Goal: Task Accomplishment & Management: Manage account settings

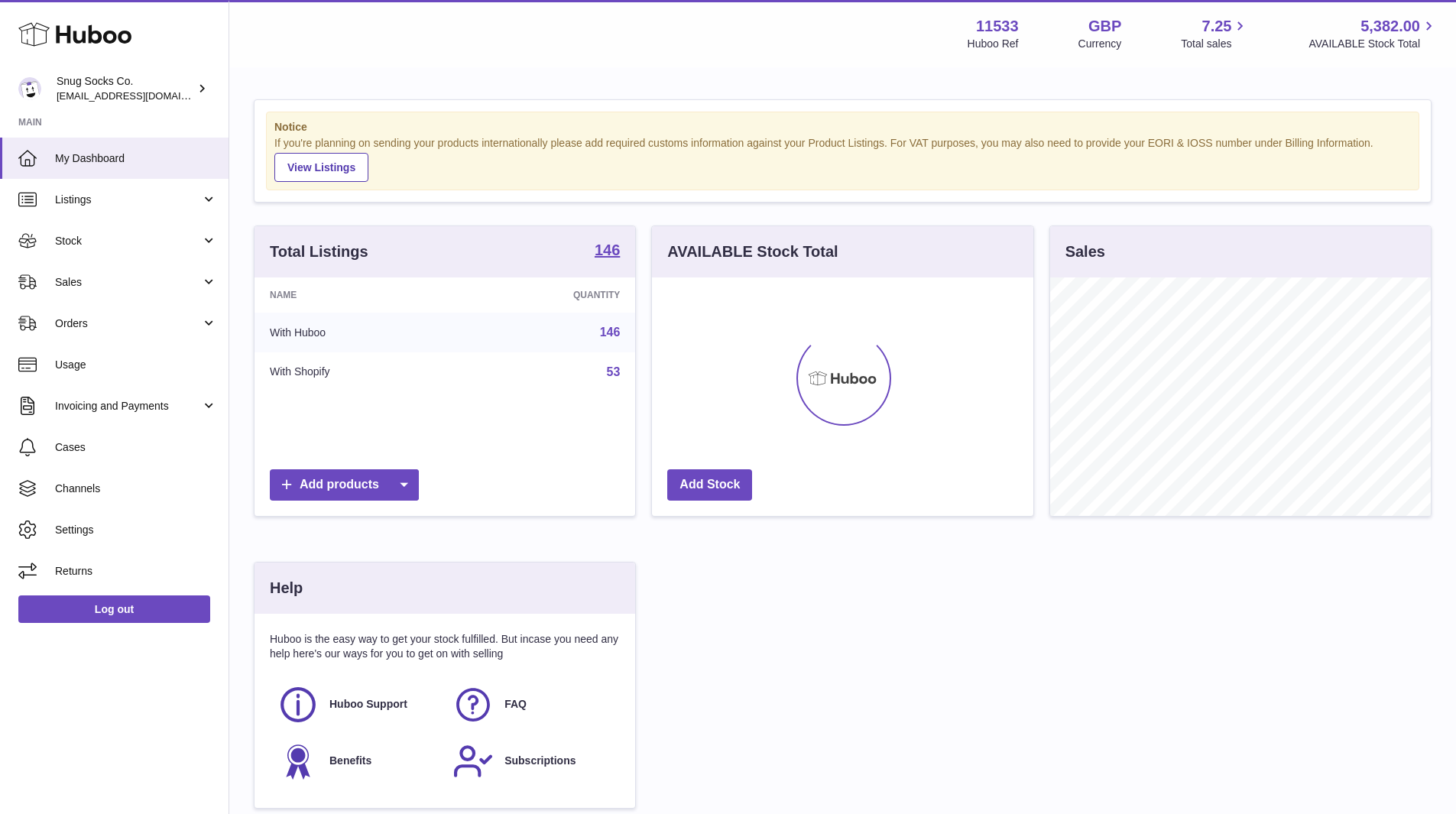
scroll to position [764019, 763891]
click at [144, 286] on span "Sales" at bounding box center [128, 282] width 146 height 14
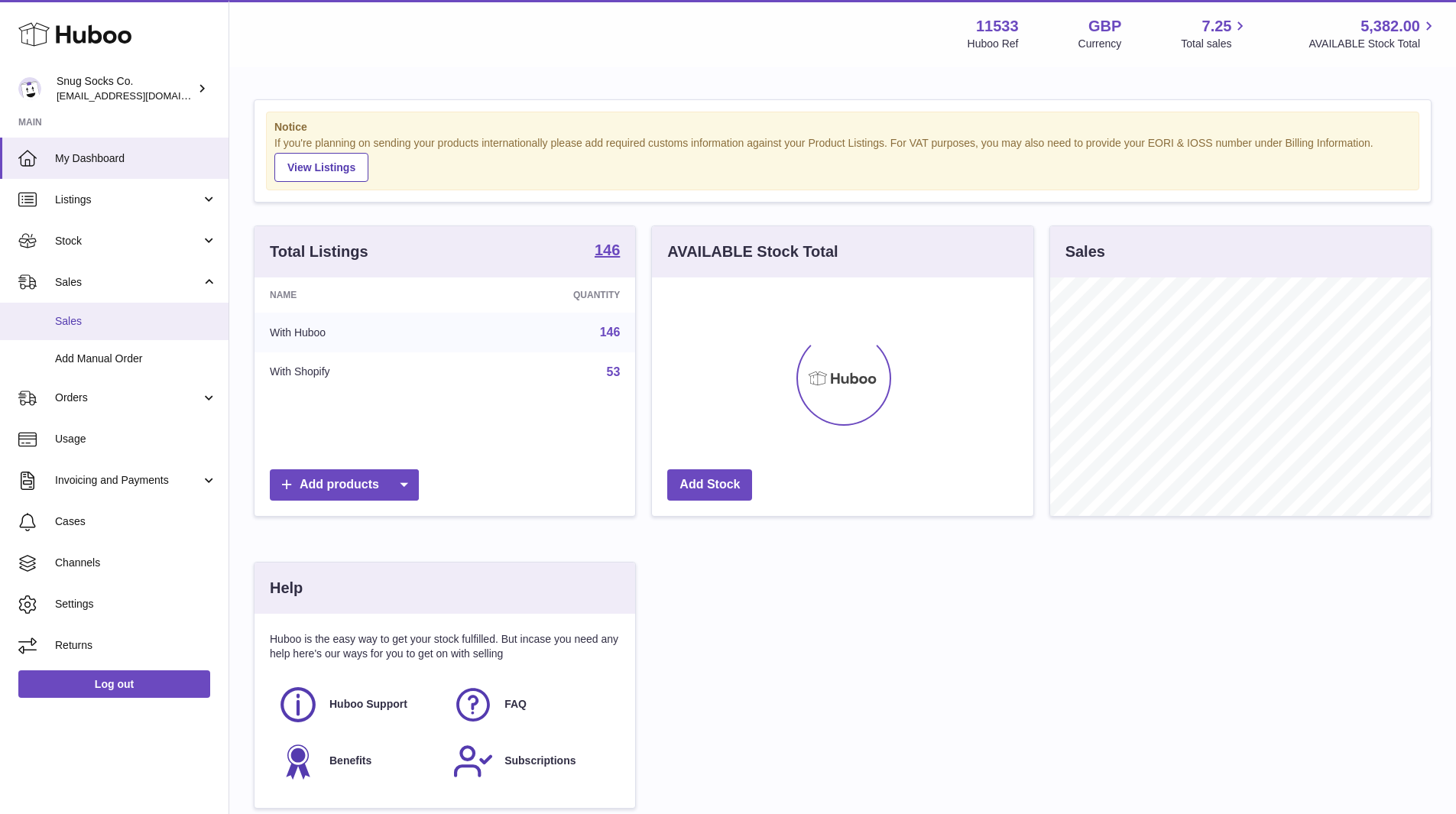
click at [82, 323] on span "Sales" at bounding box center [136, 321] width 162 height 14
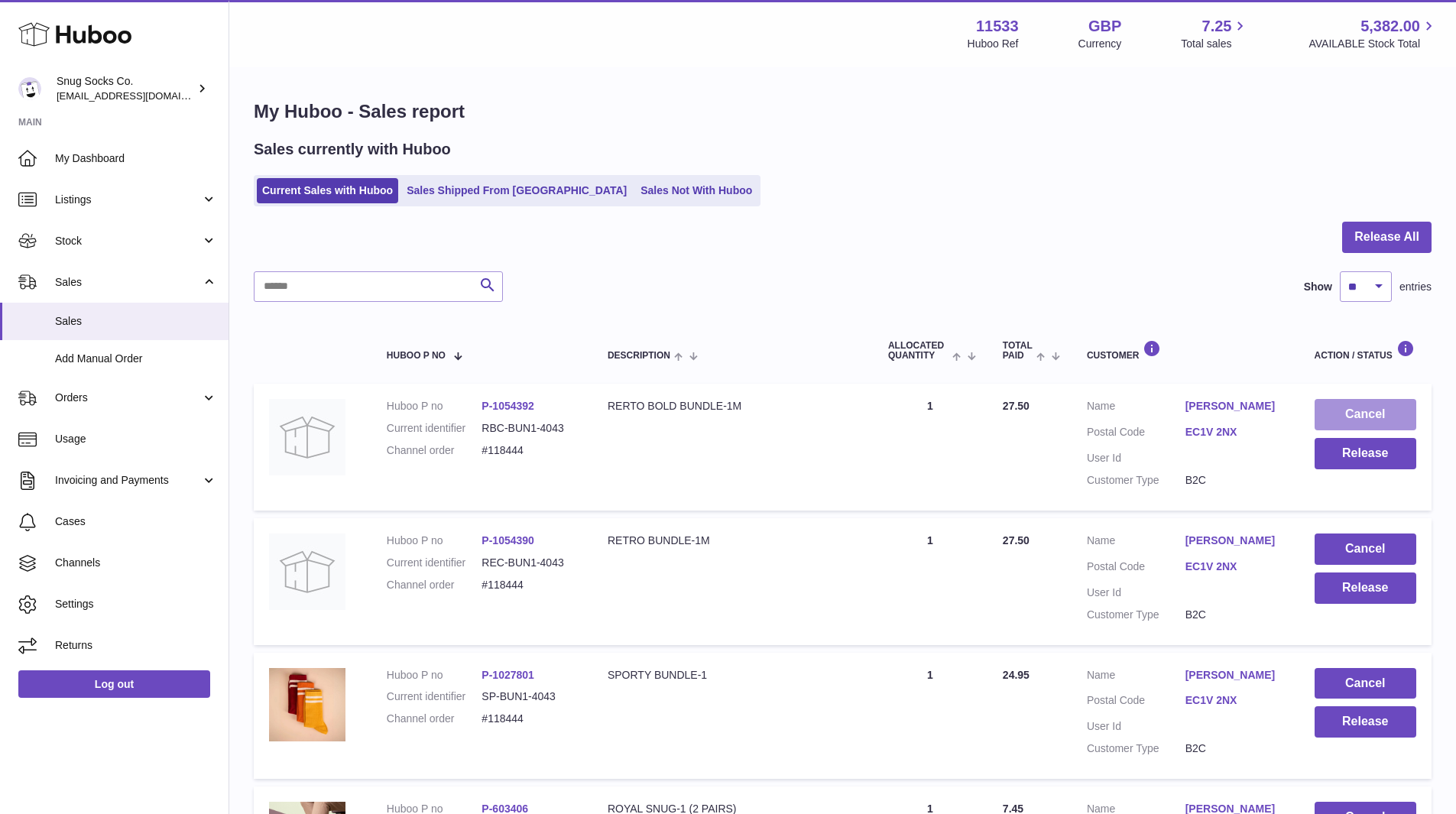
click at [1372, 412] on button "Cancel" at bounding box center [1366, 414] width 102 height 32
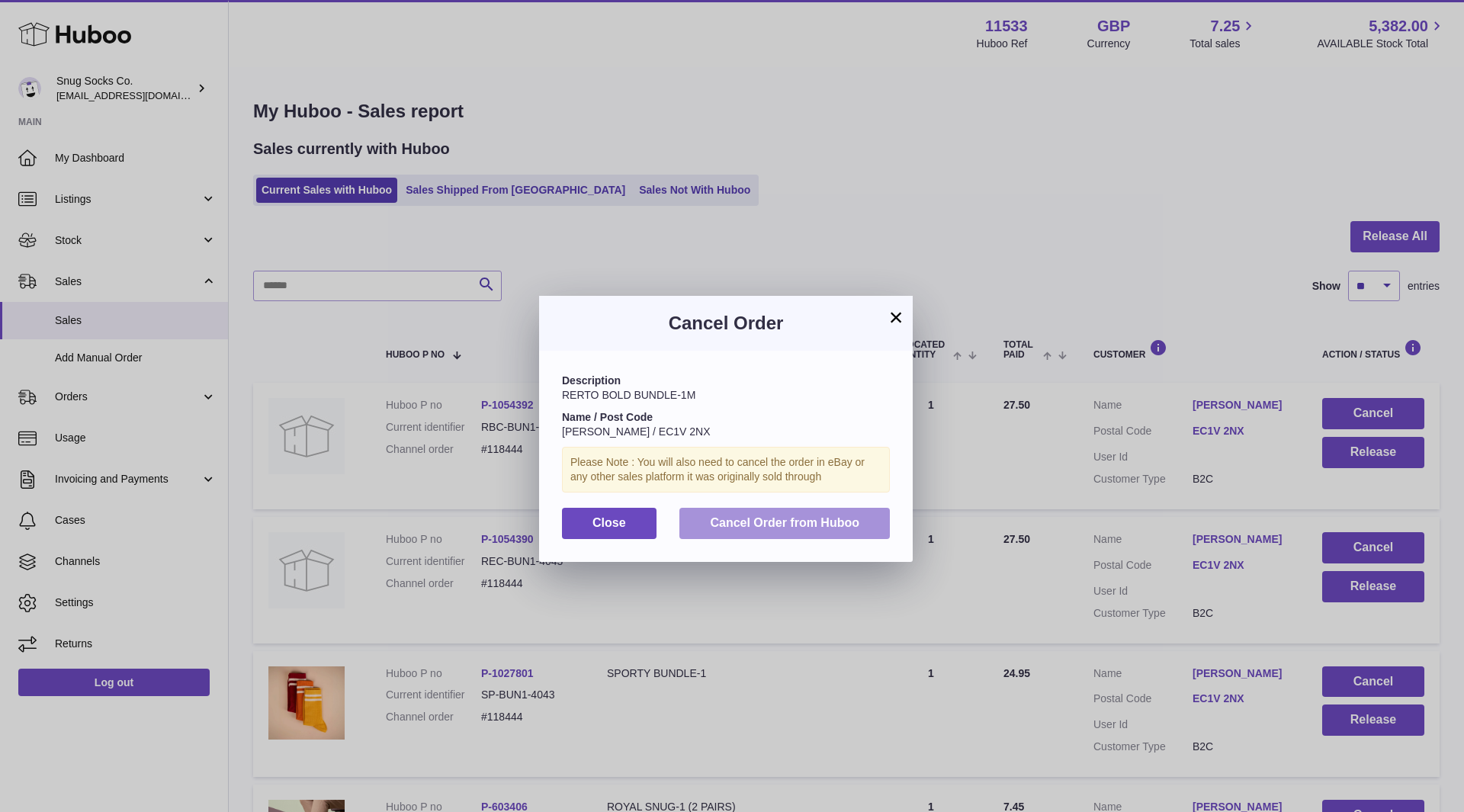
click at [774, 519] on span "Cancel Order from Huboo" at bounding box center [784, 522] width 150 height 13
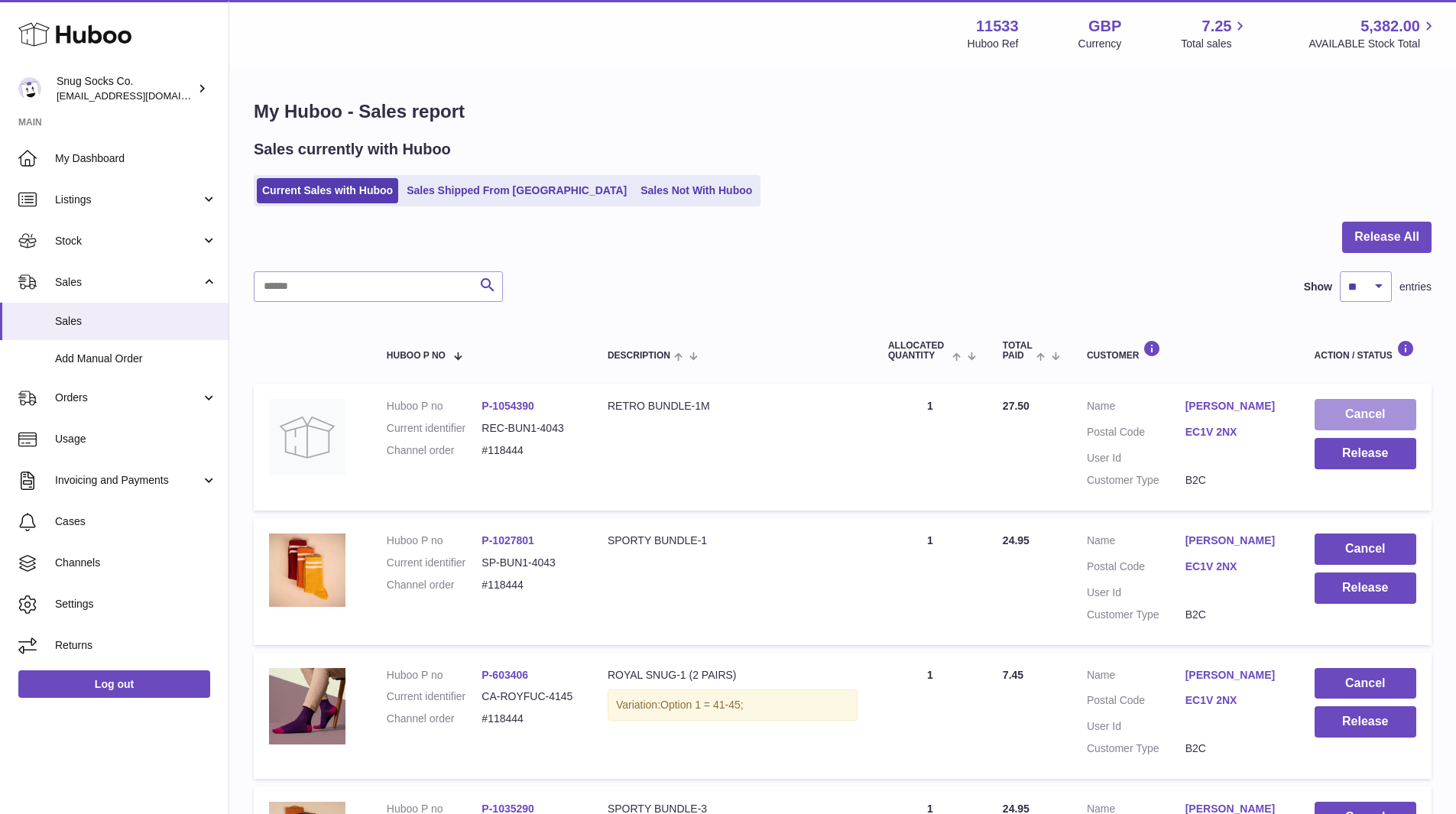
click at [1359, 414] on button "Cancel" at bounding box center [1366, 414] width 102 height 32
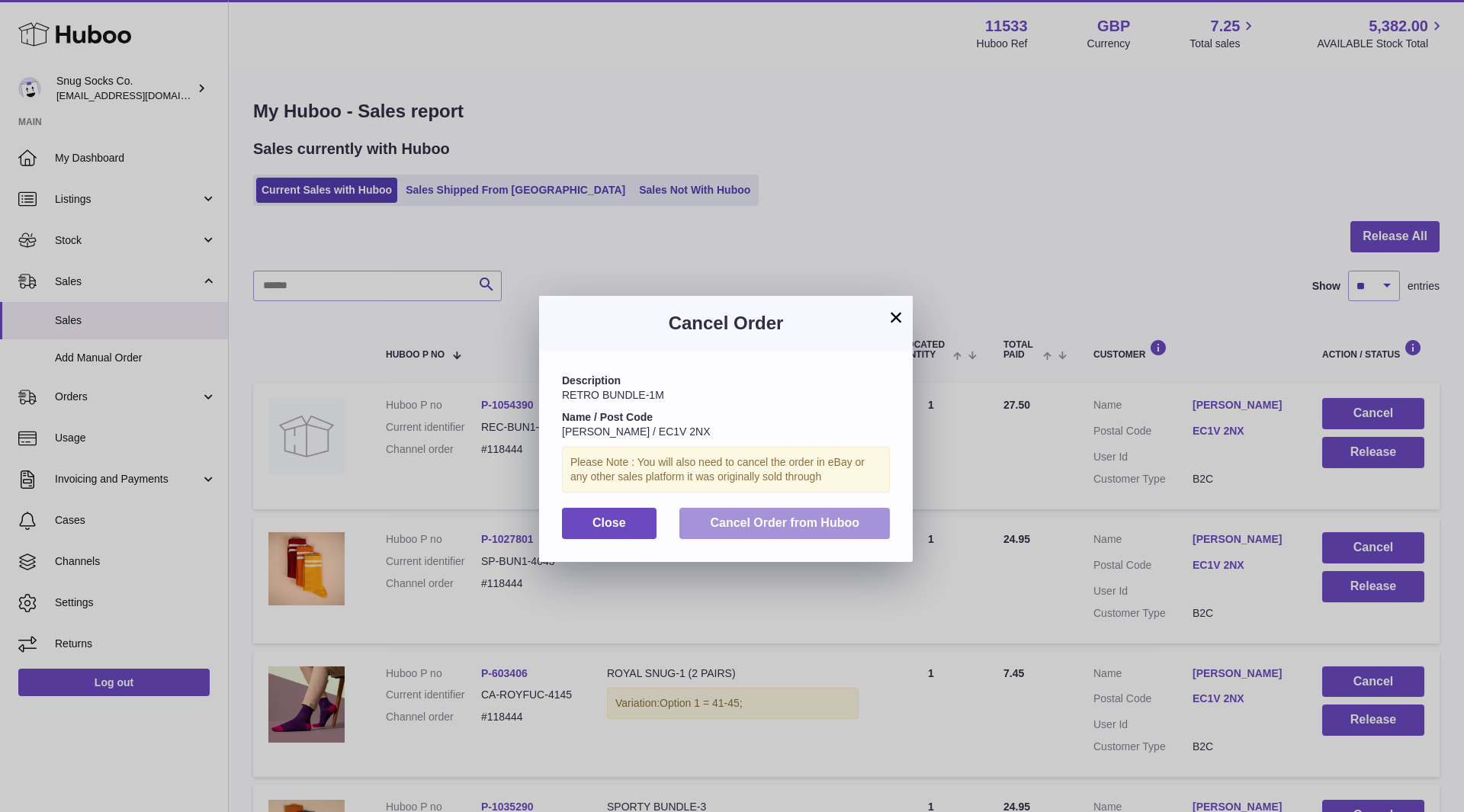
click at [798, 516] on span "Cancel Order from Huboo" at bounding box center [784, 522] width 150 height 13
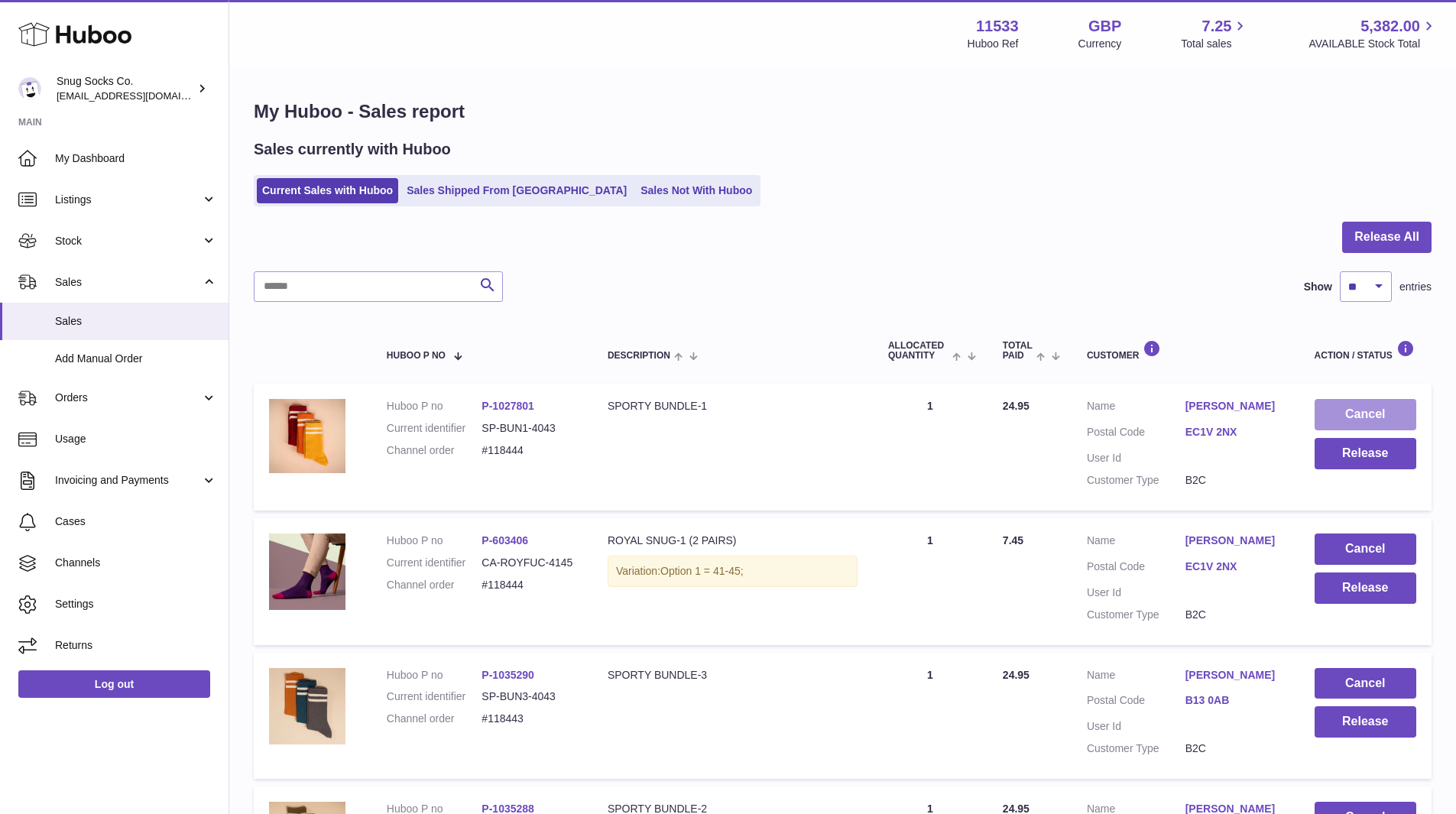
click at [1366, 408] on button "Cancel" at bounding box center [1366, 414] width 102 height 32
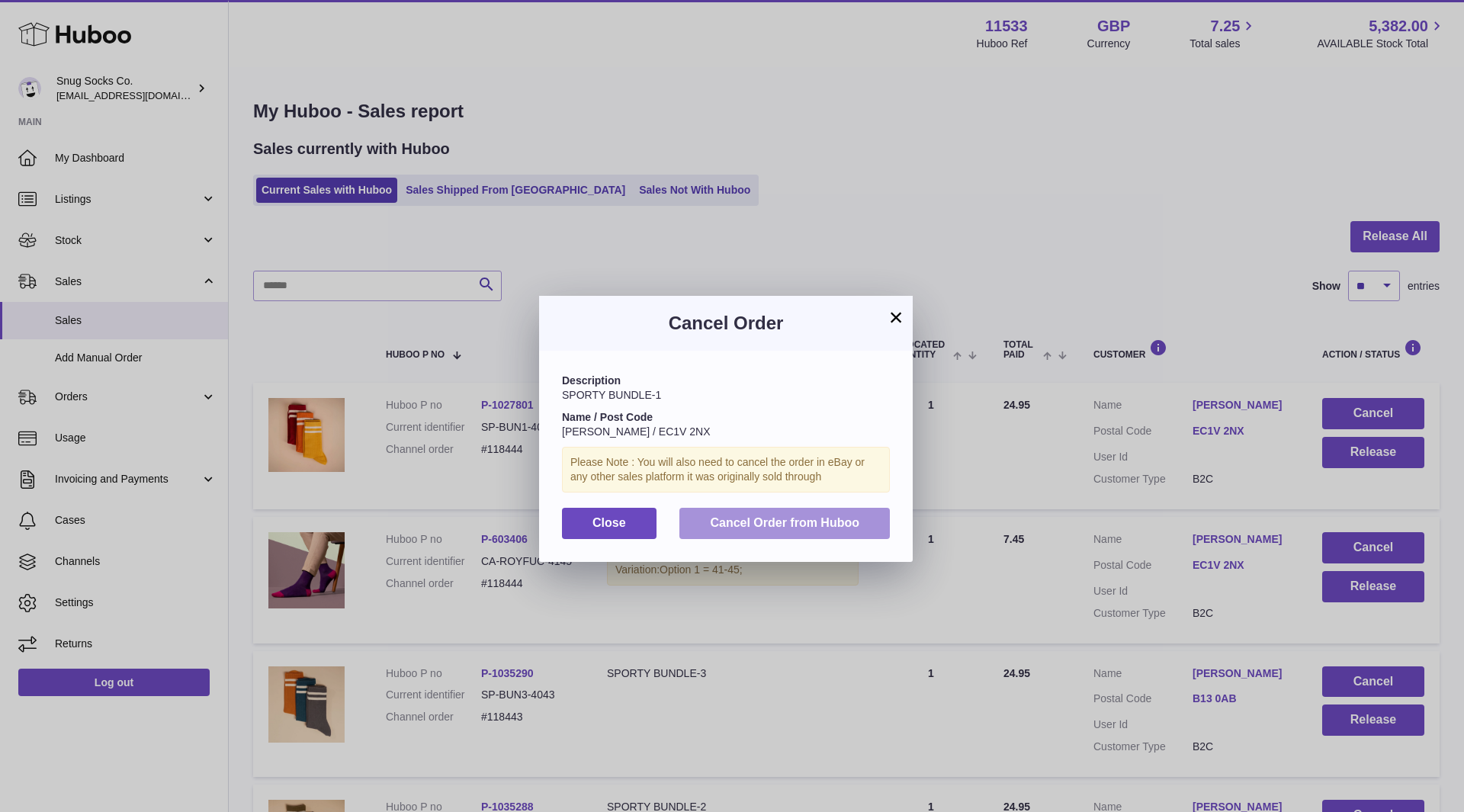
click at [822, 512] on button "Cancel Order from Huboo" at bounding box center [784, 523] width 210 height 32
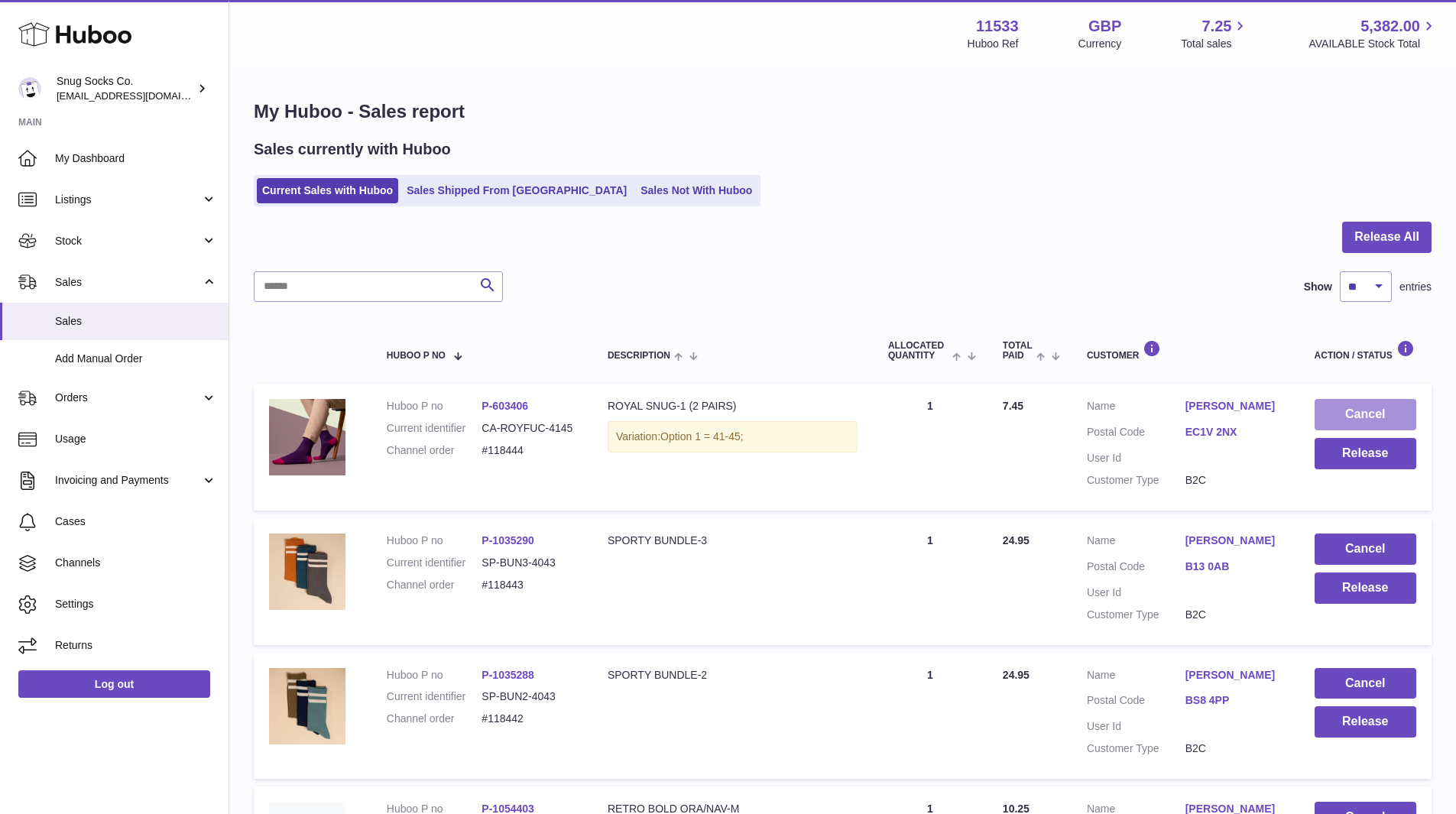
click at [1342, 406] on button "Cancel" at bounding box center [1366, 414] width 102 height 32
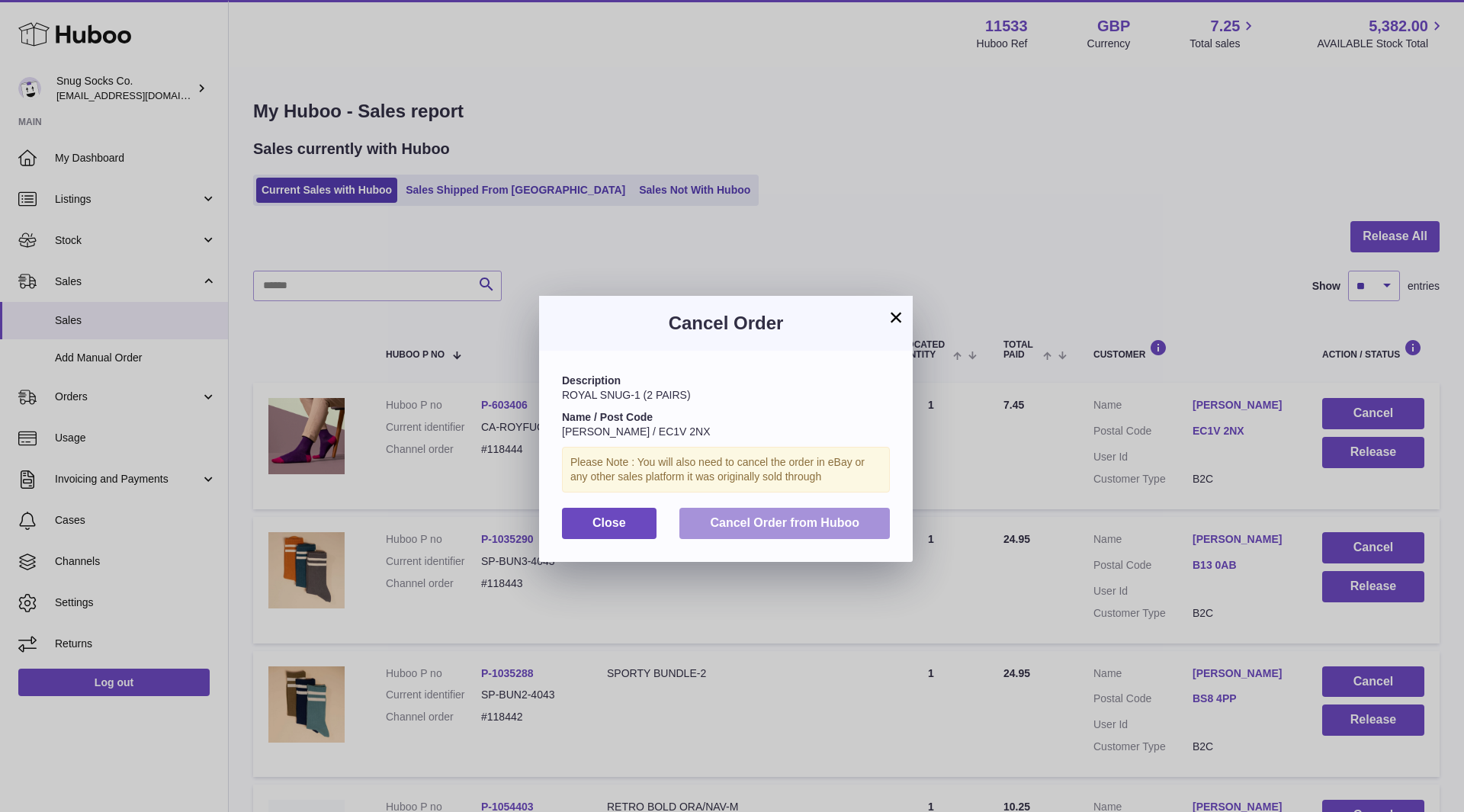
drag, startPoint x: 755, startPoint y: 516, endPoint x: 759, endPoint y: 504, distance: 12.6
click at [754, 516] on span "Cancel Order from Huboo" at bounding box center [784, 522] width 150 height 13
